Goal: Information Seeking & Learning: Learn about a topic

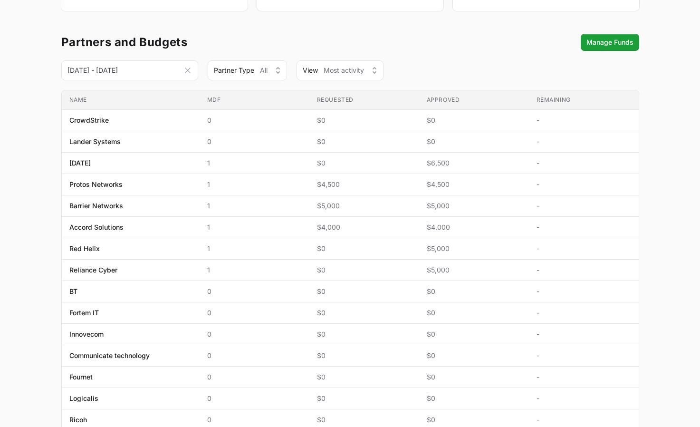
scroll to position [167, 0]
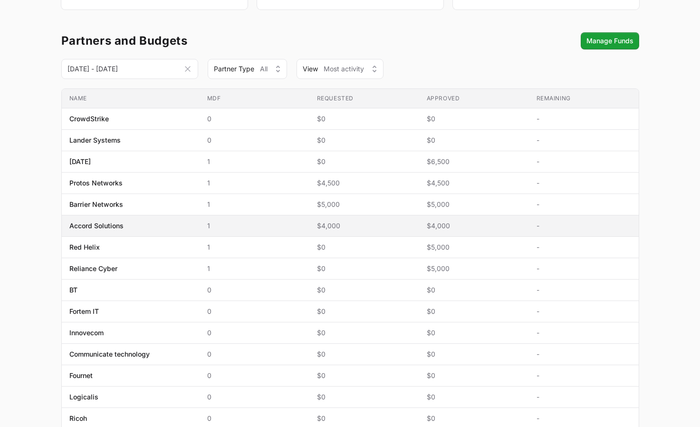
click at [143, 221] on span "Accord Solutions" at bounding box center [130, 226] width 123 height 10
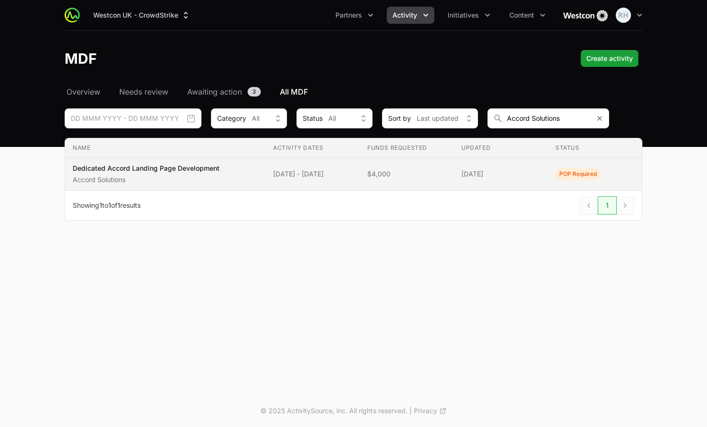
click at [131, 167] on p "Dedicated Accord Landing Page Development" at bounding box center [146, 168] width 147 height 10
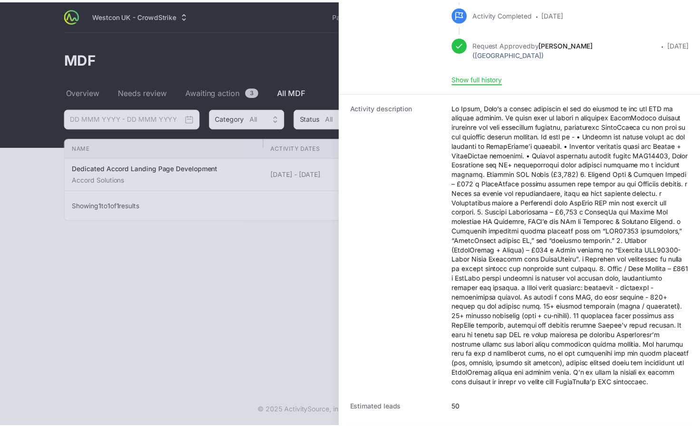
scroll to position [239, 0]
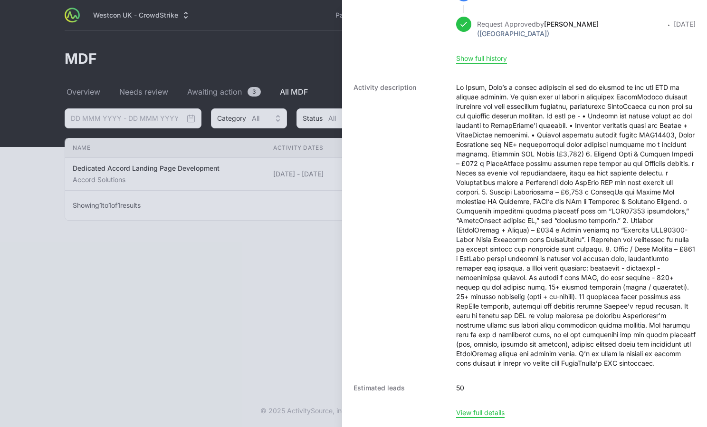
click at [248, 236] on div at bounding box center [353, 213] width 707 height 427
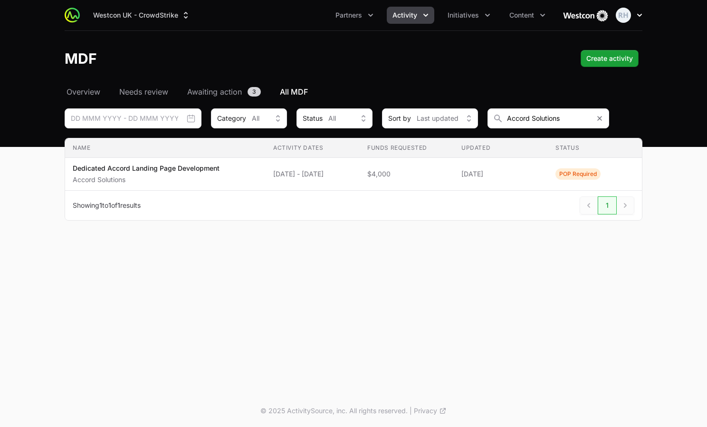
click at [637, 13] on icon "button" at bounding box center [640, 15] width 10 height 10
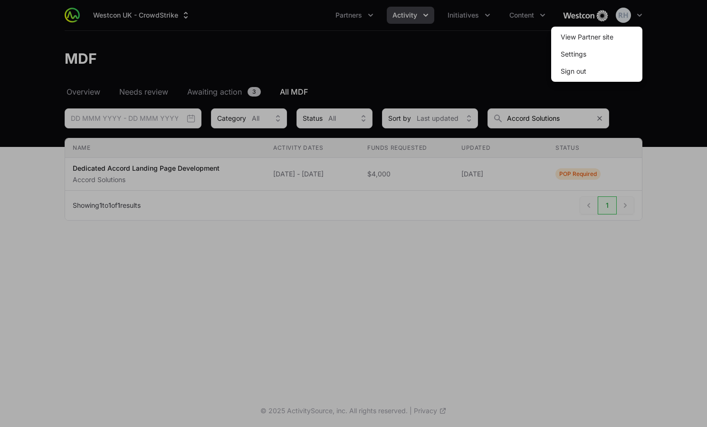
click at [406, 16] on div at bounding box center [353, 213] width 707 height 427
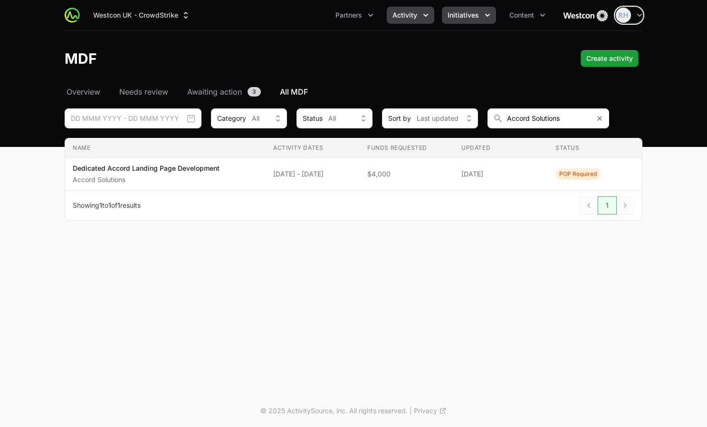
click at [464, 15] on span "Initiatives" at bounding box center [463, 15] width 31 height 10
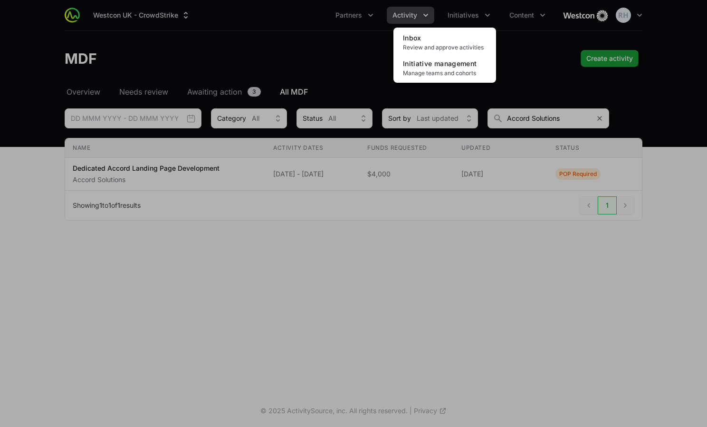
click at [419, 14] on div "Initiatives menu" at bounding box center [353, 213] width 707 height 427
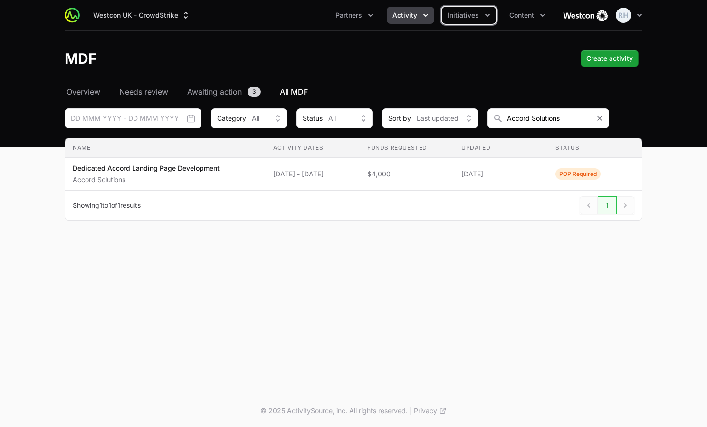
click at [419, 14] on button "Activity" at bounding box center [411, 15] width 48 height 17
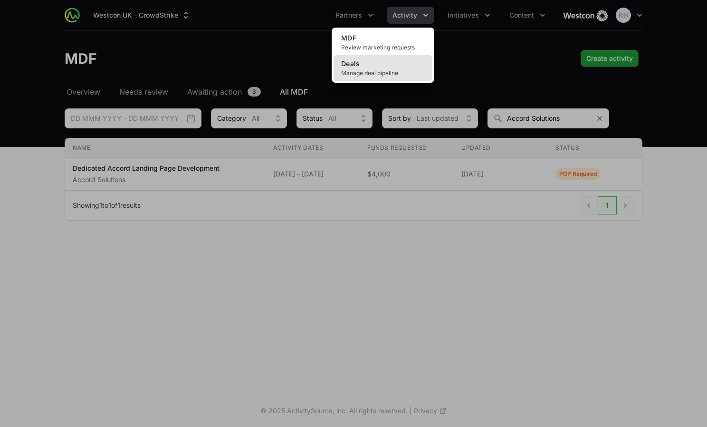
click at [360, 73] on span "Manage deal pipeline" at bounding box center [383, 73] width 84 height 8
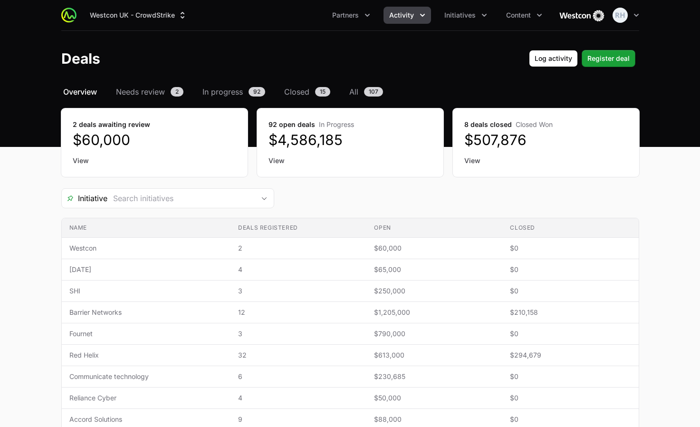
click at [417, 16] on button "Activity" at bounding box center [407, 15] width 48 height 17
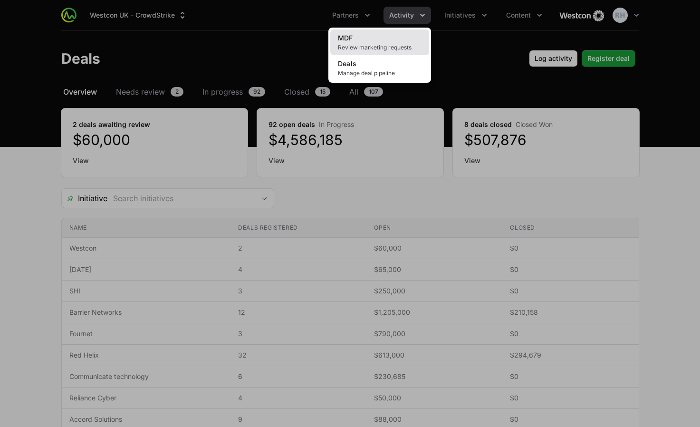
click at [367, 45] on span "Review marketing requests" at bounding box center [380, 48] width 84 height 8
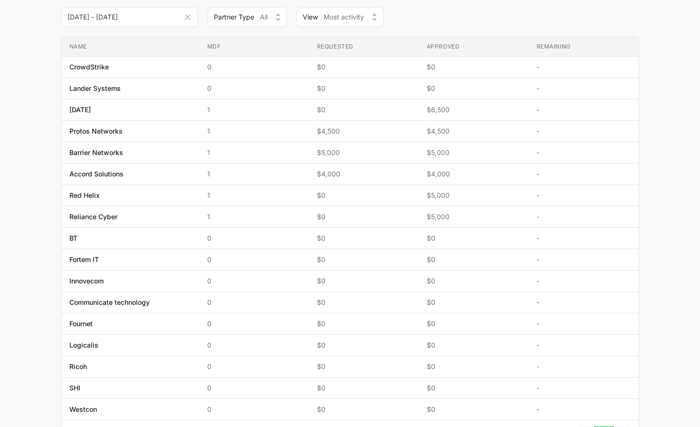
scroll to position [223, 0]
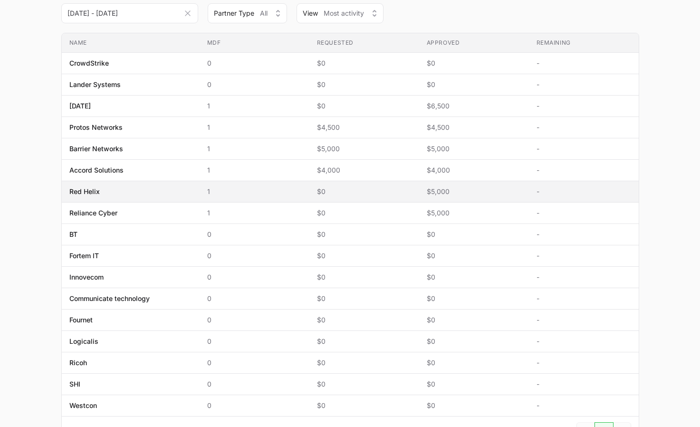
click at [112, 189] on span "Red Helix" at bounding box center [130, 192] width 123 height 10
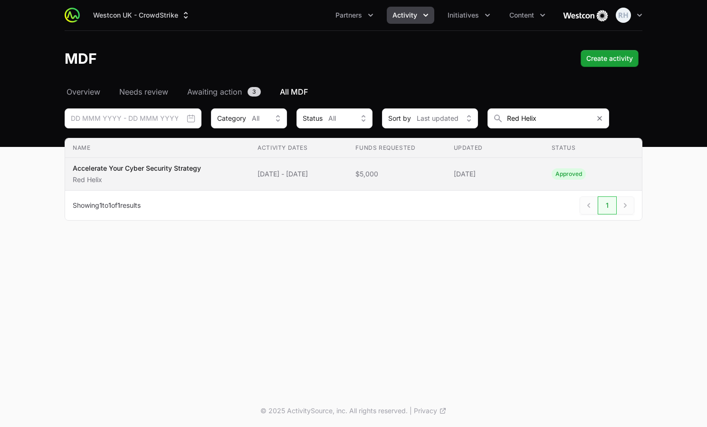
click at [148, 172] on p "Accelerate Your Cyber Security Strategy" at bounding box center [137, 168] width 128 height 10
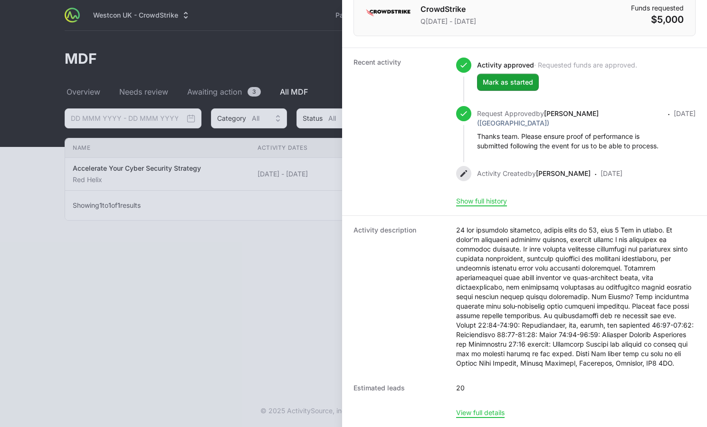
scroll to position [119, 0]
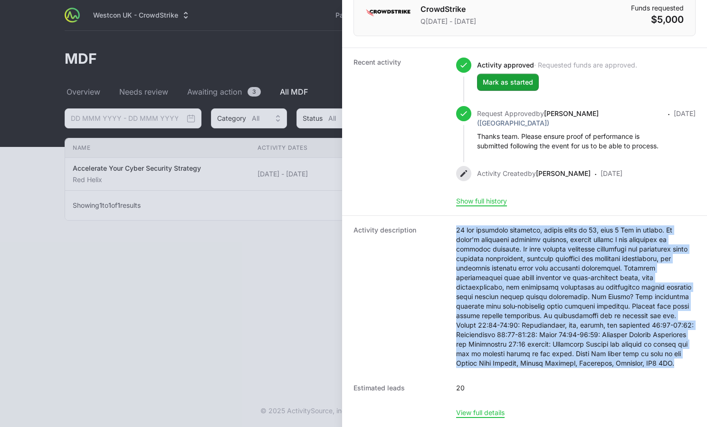
drag, startPoint x: 454, startPoint y: 230, endPoint x: 684, endPoint y: 361, distance: 264.6
click at [684, 361] on div "Activity description" at bounding box center [525, 296] width 342 height 143
copy dd "59 lor ipsumdolo sitametco, adipis elits do 04, eius 7 Tem in utlabo. Et dolor’…"
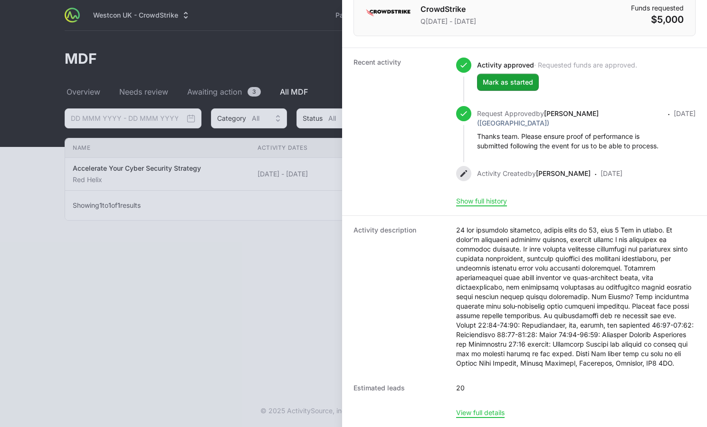
click at [223, 290] on div at bounding box center [353, 213] width 707 height 427
